Goal: Information Seeking & Learning: Learn about a topic

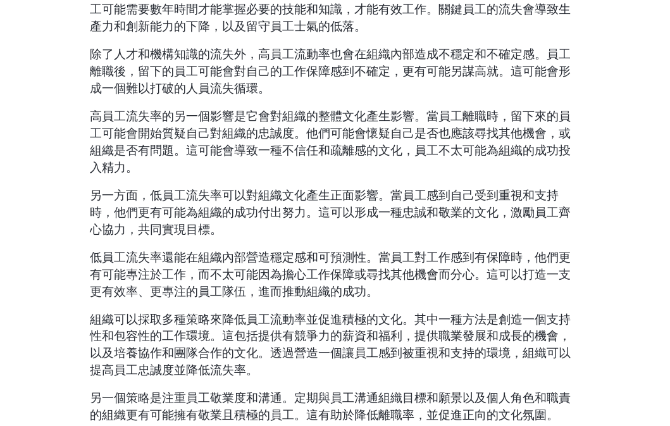
scroll to position [642, 0]
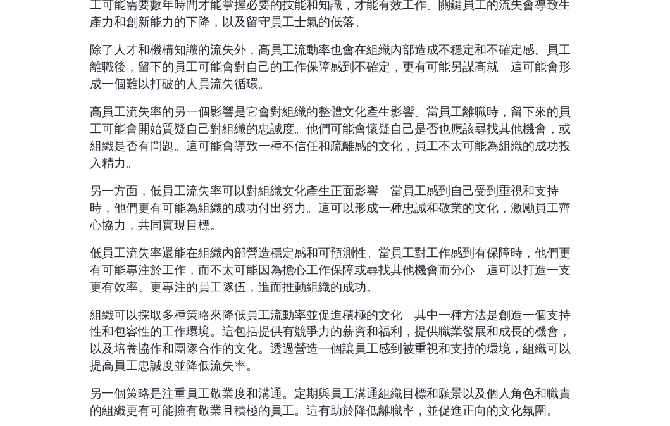
click at [289, 77] on p "除了人才和機構知識的流失外，高員工流動率也會在組織內部造成不穩定和不確定感。員工離職後，留下的員工可能會對自己的工作保障感到不確定，更有可能另謀高就。這可能會…" at bounding box center [335, 67] width 491 height 51
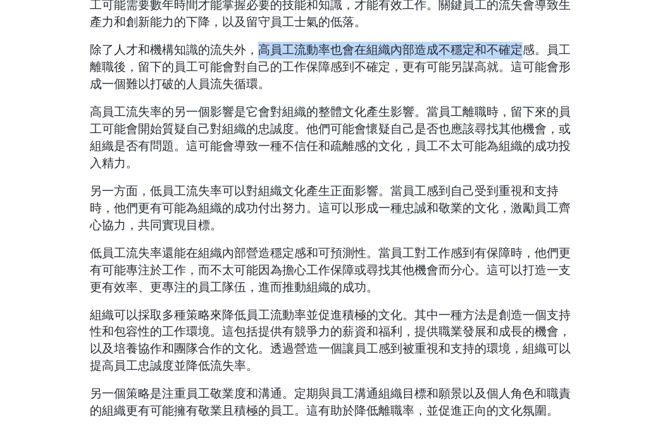
drag, startPoint x: 261, startPoint y: 52, endPoint x: 521, endPoint y: 51, distance: 260.2
click at [521, 51] on font "除了人才和機構知識的流失外，高員工流動率也會在組織內部造成不穩定和不確定感。員工離職後，留下的員工可能會對自己的工作保障感到不確定，更有可能另謀高就。這可能會…" at bounding box center [330, 67] width 481 height 50
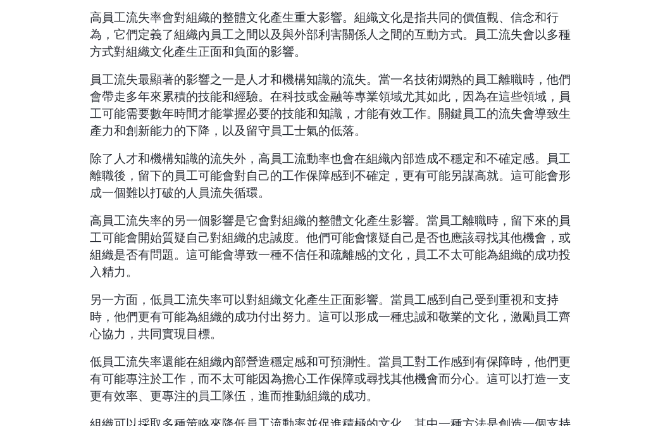
scroll to position [532, 0]
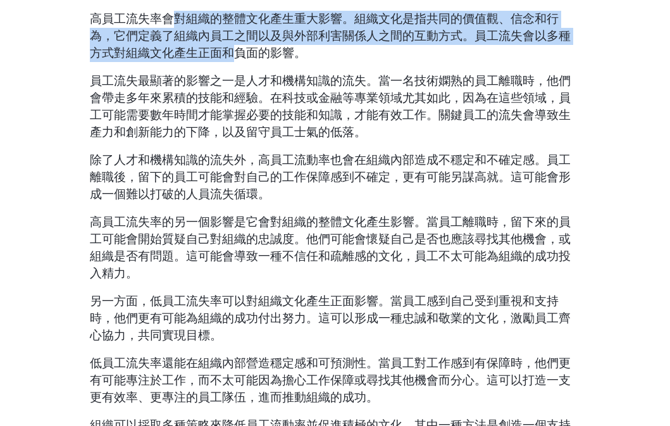
drag, startPoint x: 176, startPoint y: 15, endPoint x: 238, endPoint y: 49, distance: 70.8
click at [238, 49] on font "高員工流失率會對組織的整體文化產生重大影響。組織文化是指共同的價值觀、信念和行為，它們定義了組織內員工之間以及與外部利害關係人之間的互動方式。員工流失會以多種…" at bounding box center [330, 36] width 481 height 50
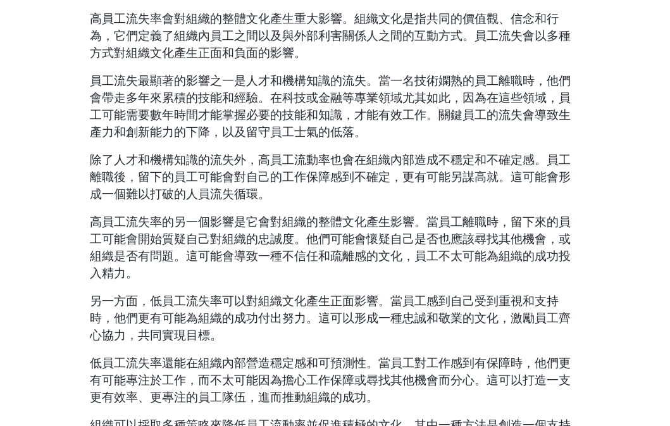
click at [238, 49] on font "高員工流失率會對組織的整體文化產生重大影響。組織文化是指共同的價值觀、信念和行為，它們定義了組織內員工之間以及與外部利害關係人之間的互動方式。員工流失會以多種…" at bounding box center [330, 36] width 481 height 50
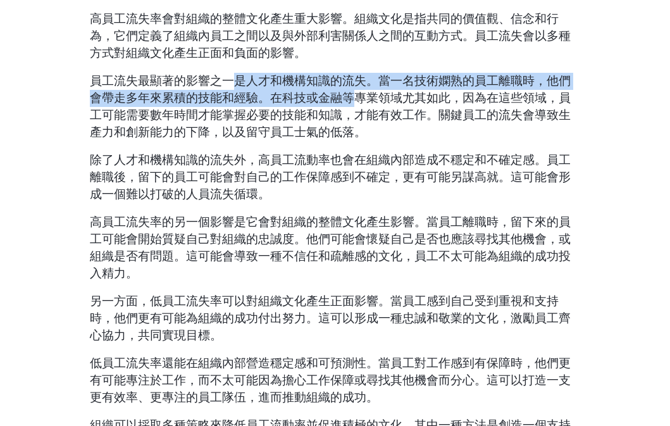
drag, startPoint x: 236, startPoint y: 80, endPoint x: 356, endPoint y: 90, distance: 120.1
click at [356, 90] on font "員工流失最顯著的影響之一是人才和機構知識的流失。當一名技術嫻熟的員工離職時，他們會帶走多年來累積的技能和經驗。在科技或金融等專業領域尤其如此，因為在這些領域，…" at bounding box center [330, 106] width 481 height 67
